Goal: Task Accomplishment & Management: Use online tool/utility

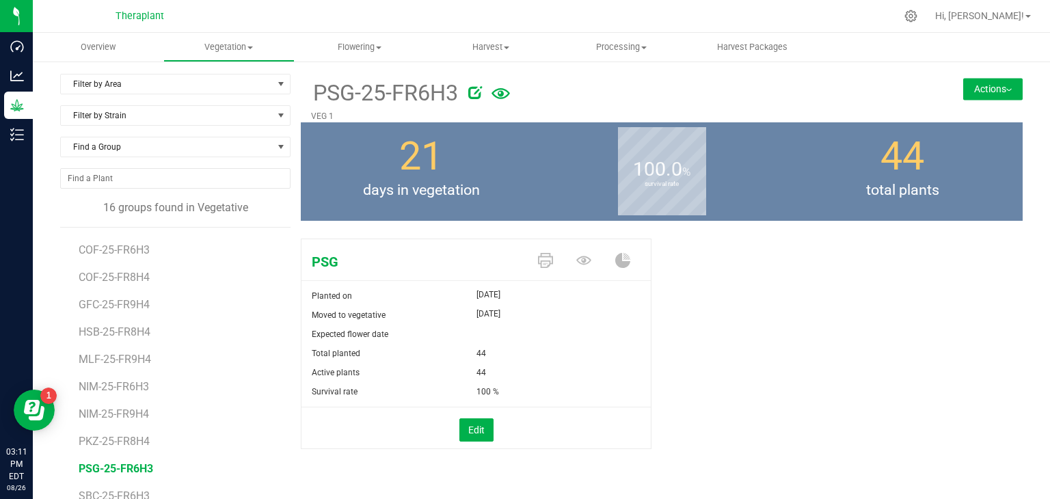
click at [251, 72] on div "Filter by Area Filter by Area All VEG 1 VEG 2 VEG 3 Filter by Strain Find a Gro…" at bounding box center [541, 321] width 1017 height 523
click at [251, 83] on span "Filter by Area" at bounding box center [167, 83] width 212 height 19
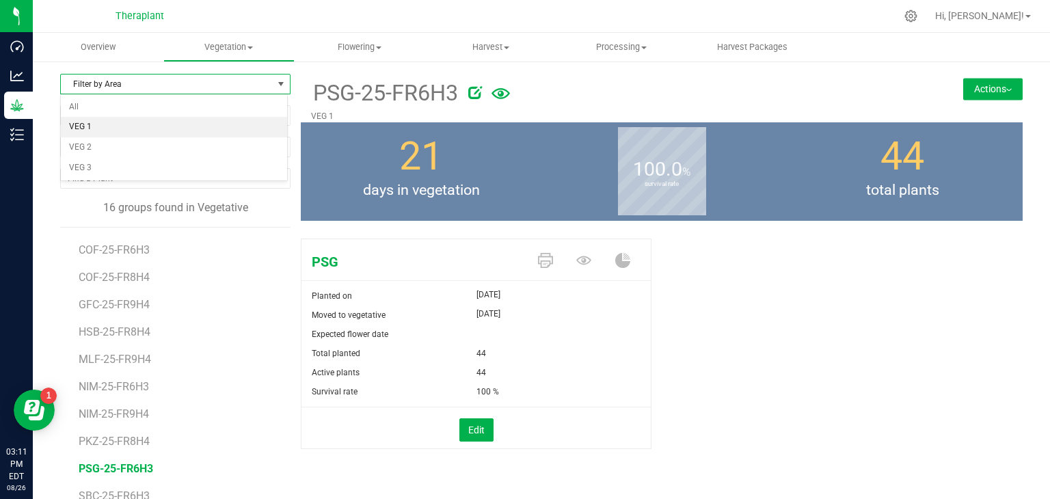
click at [90, 131] on li "VEG 1" at bounding box center [174, 127] width 226 height 20
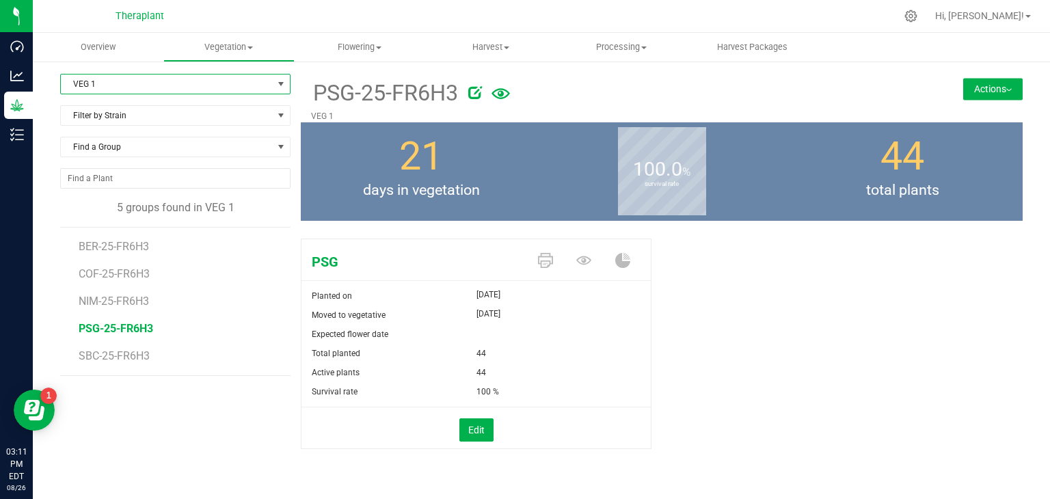
click at [189, 80] on span "VEG 1" at bounding box center [167, 83] width 212 height 19
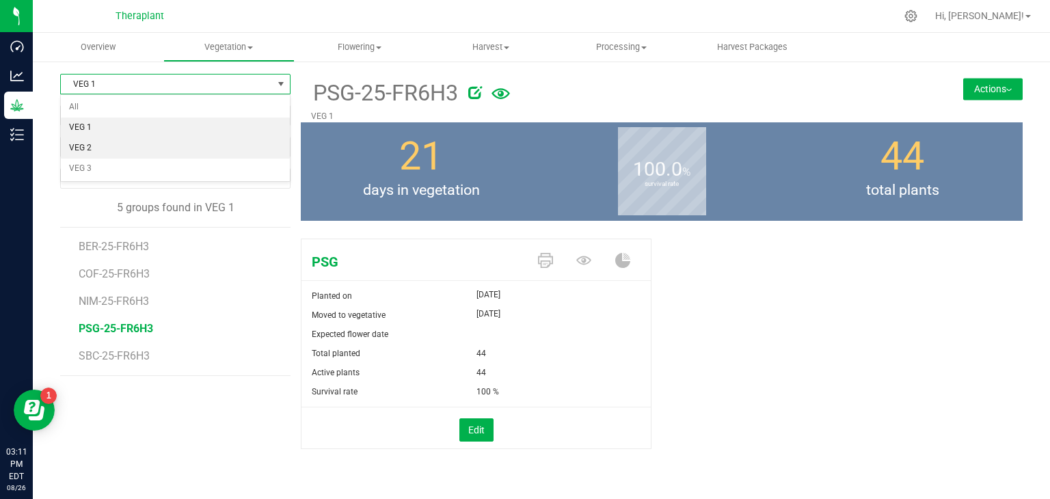
drag, startPoint x: 99, startPoint y: 156, endPoint x: 123, endPoint y: 148, distance: 25.3
click at [123, 148] on ul "All VEG 1 VEG 2 VEG 3" at bounding box center [175, 137] width 229 height 81
click at [123, 148] on li "VEG 2" at bounding box center [175, 148] width 229 height 20
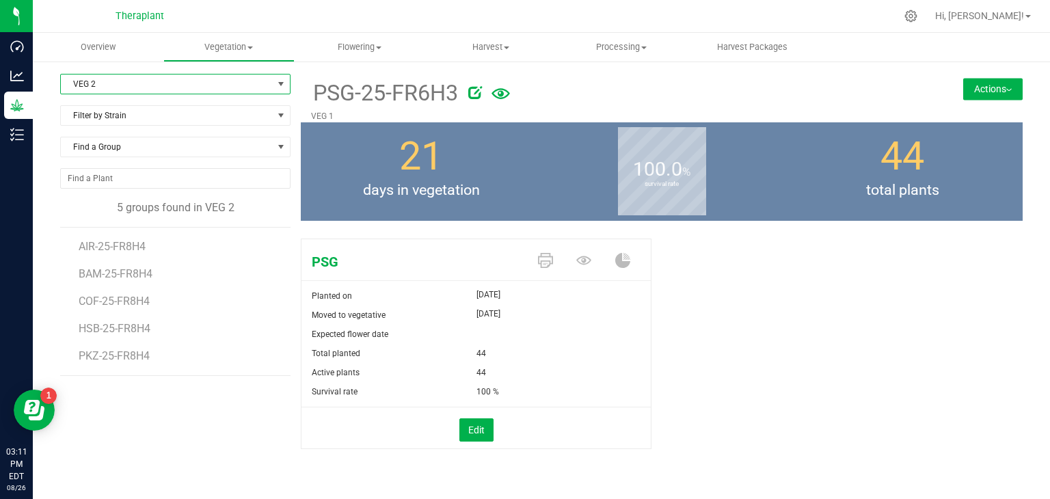
click at [249, 87] on span "VEG 2" at bounding box center [167, 83] width 212 height 19
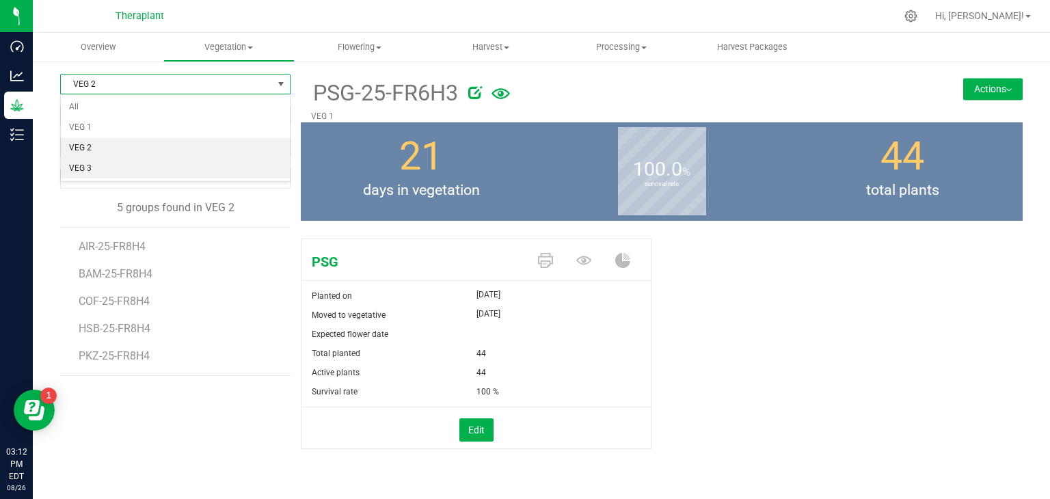
click at [121, 167] on li "VEG 3" at bounding box center [175, 169] width 229 height 20
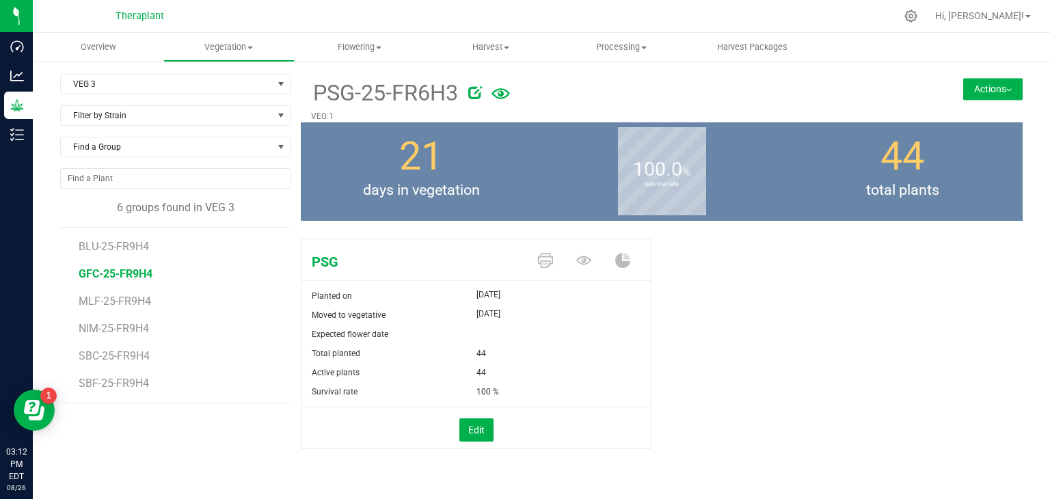
click at [118, 269] on span "GFC-25-FR9H4" at bounding box center [116, 273] width 74 height 13
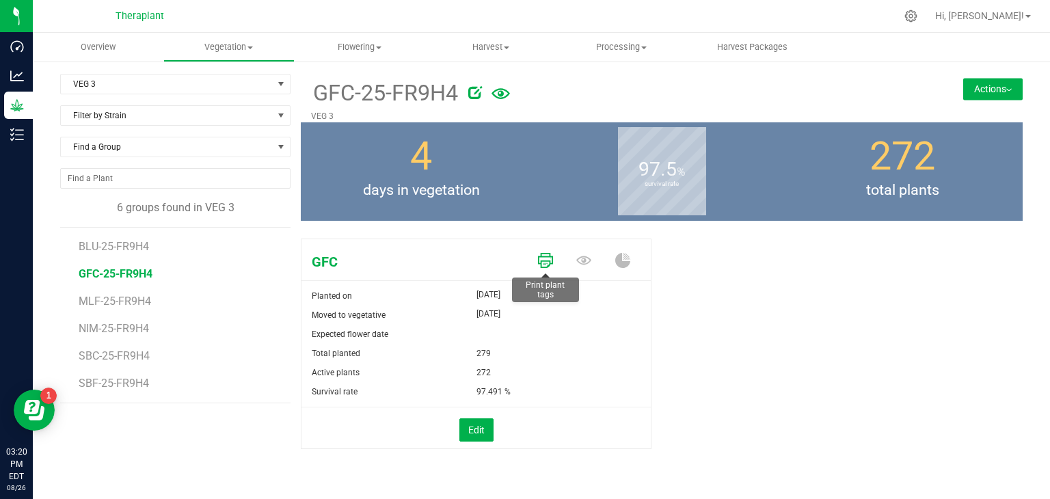
click at [545, 266] on icon at bounding box center [545, 260] width 15 height 15
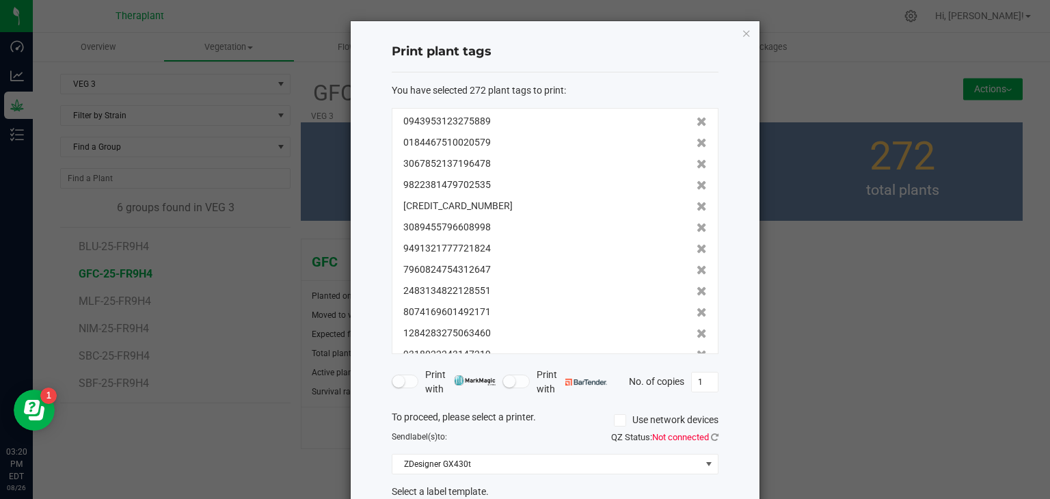
scroll to position [98, 0]
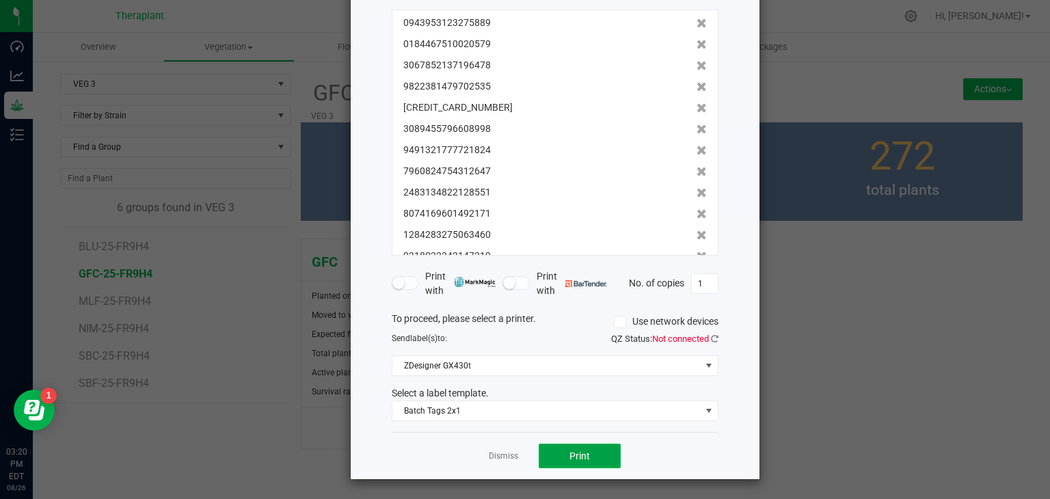
click at [553, 456] on button "Print" at bounding box center [579, 455] width 82 height 25
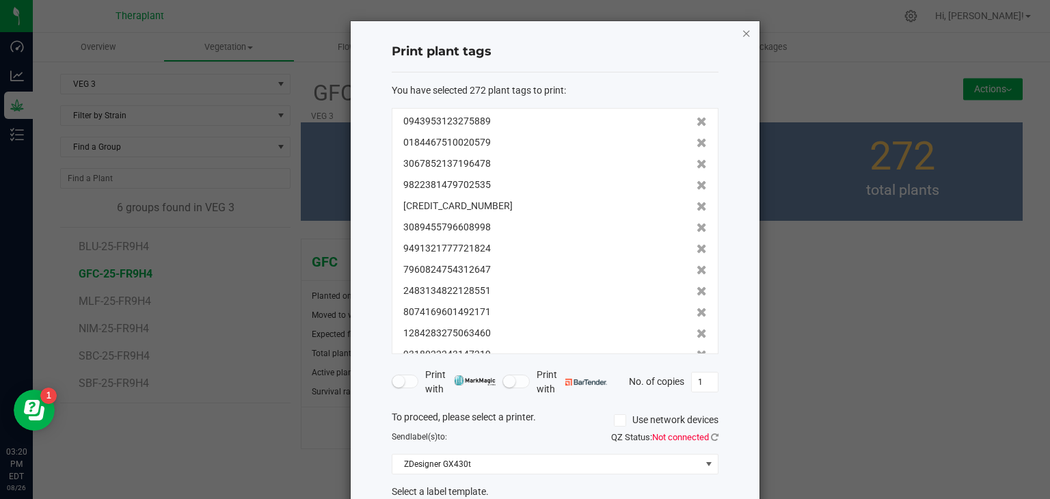
click at [745, 36] on icon "button" at bounding box center [746, 33] width 10 height 16
